Goal: Task Accomplishment & Management: Use online tool/utility

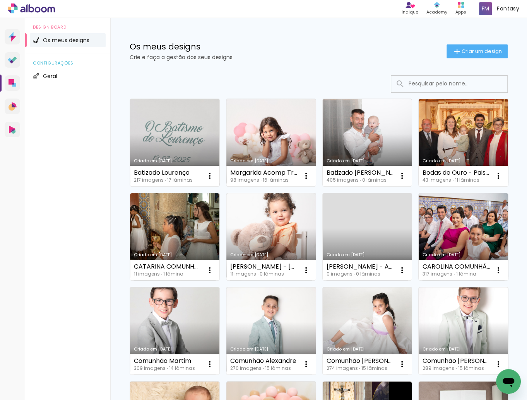
click at [165, 137] on link "Criado em [DATE]" at bounding box center [174, 142] width 89 height 87
